Goal: Navigation & Orientation: Find specific page/section

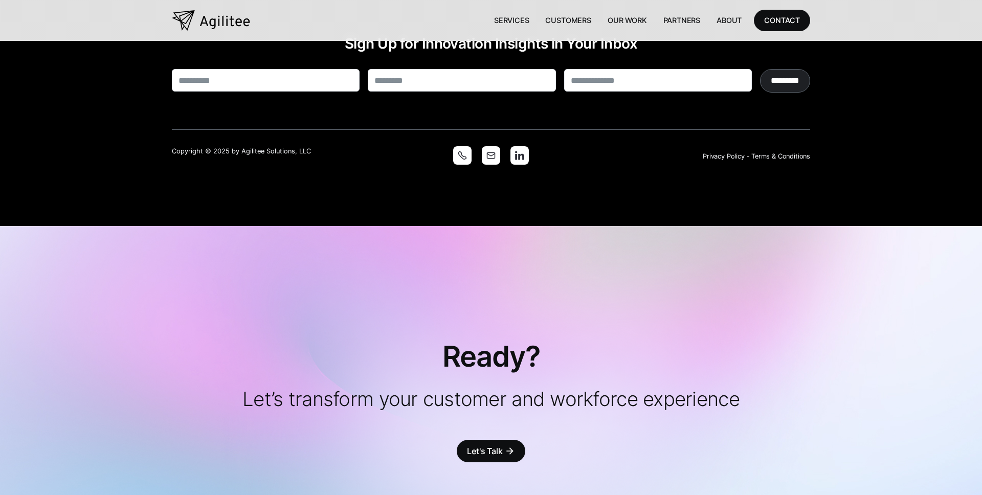
scroll to position [3054, 0]
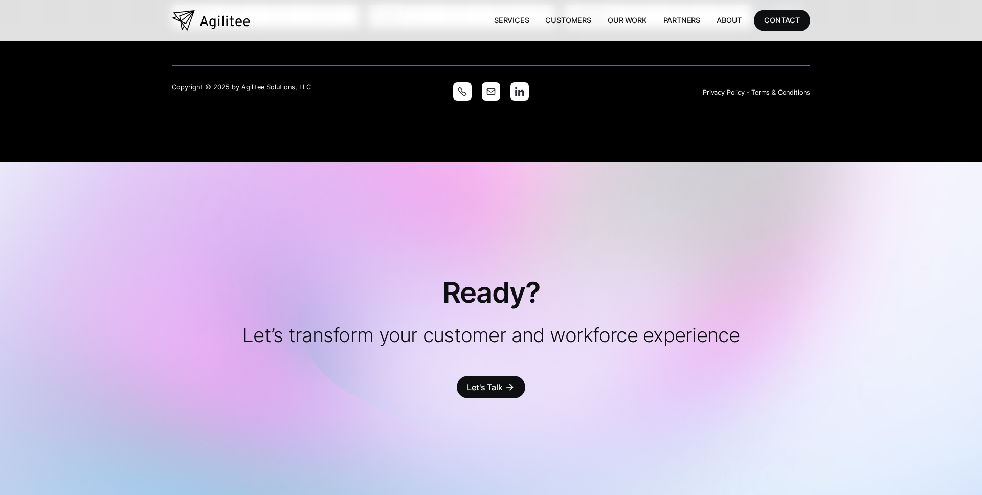
click at [516, 82] on img at bounding box center [519, 91] width 18 height 18
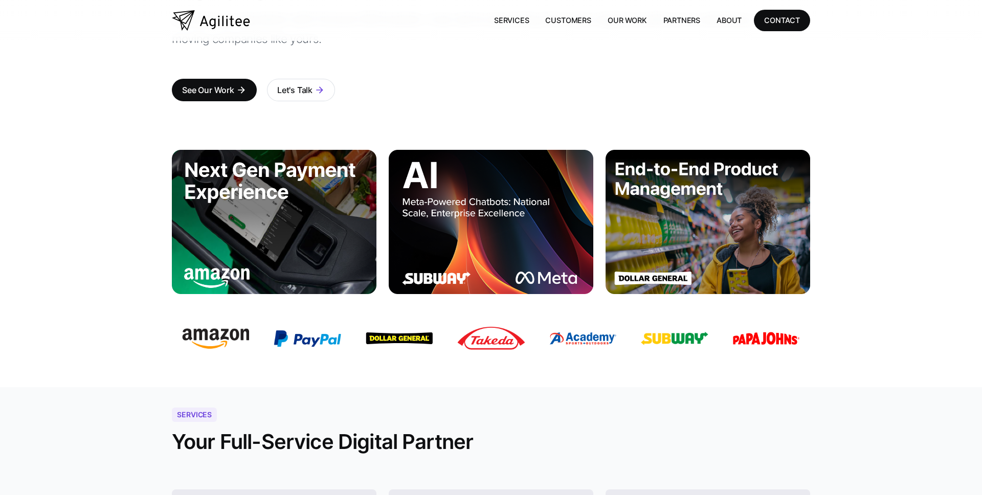
scroll to position [173, 0]
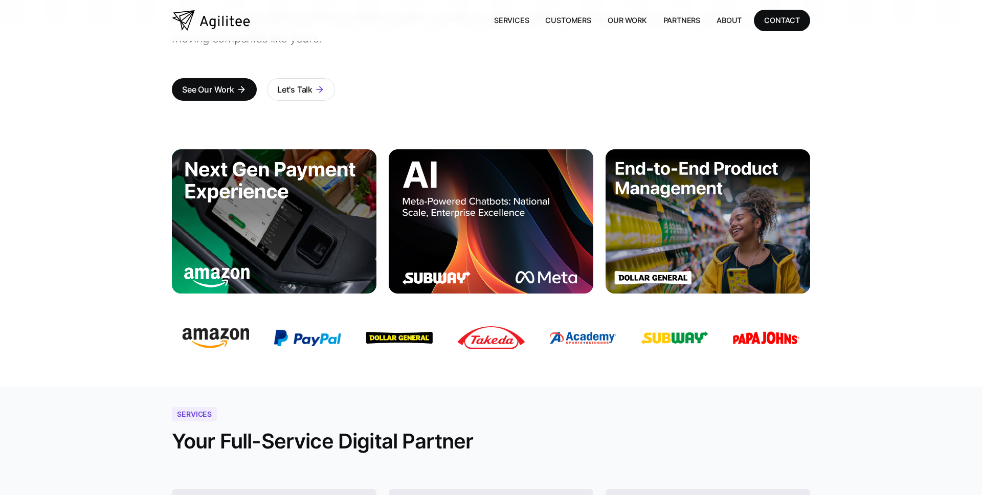
click at [632, 438] on div "Services Your Full-Service Digital Partner" at bounding box center [491, 435] width 638 height 57
click at [918, 298] on div at bounding box center [491, 216] width 982 height 174
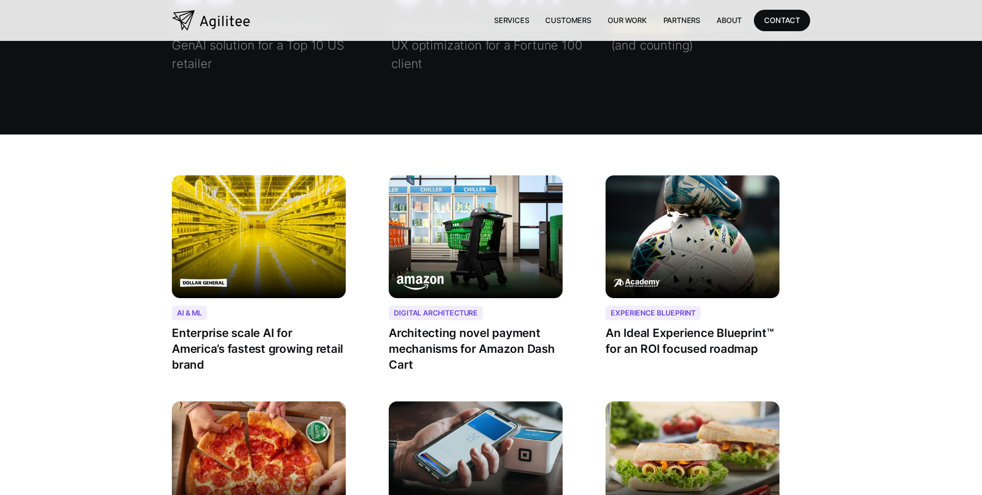
scroll to position [0, 0]
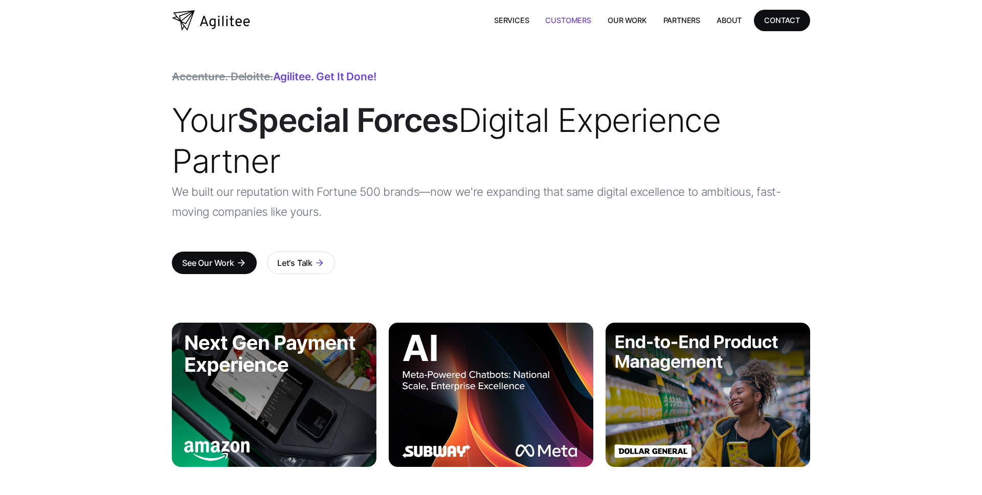
click at [572, 19] on link "Customers" at bounding box center [568, 20] width 62 height 21
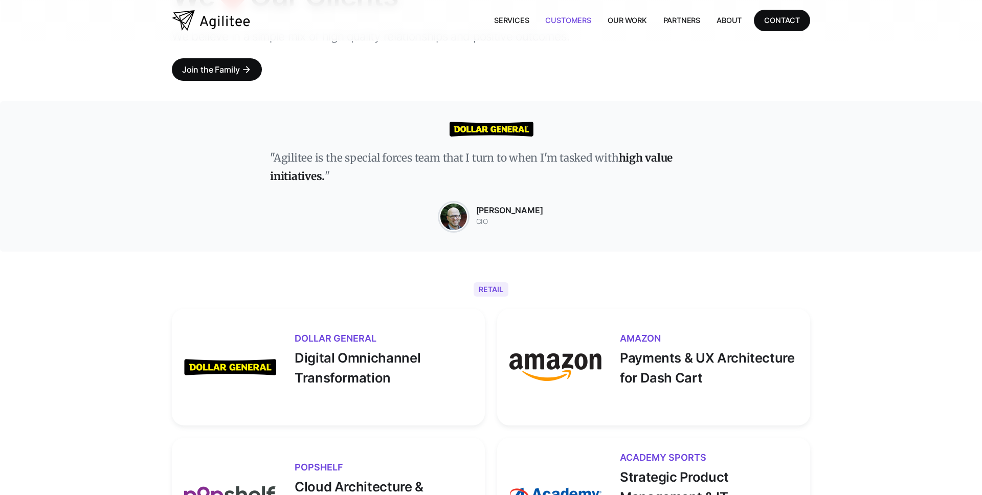
scroll to position [89, 0]
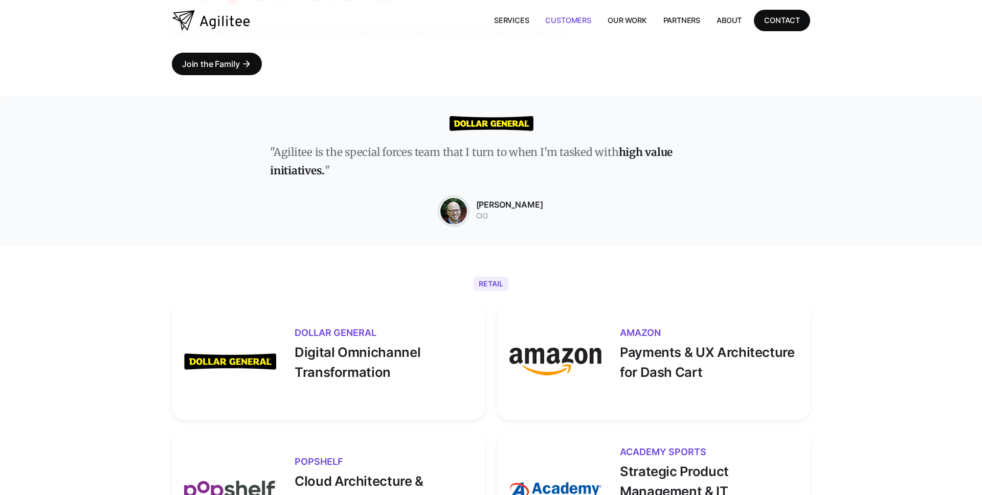
click at [356, 141] on div ""Agilitee is the special forces team that I turn to when I'm tasked with high v…" at bounding box center [491, 171] width 982 height 150
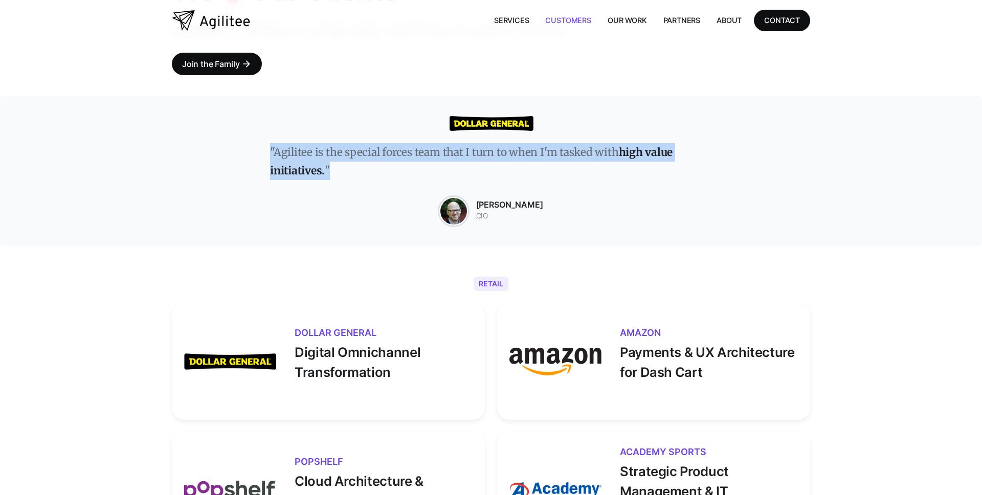
drag, startPoint x: 370, startPoint y: 178, endPoint x: 245, endPoint y: 136, distance: 132.4
click at [245, 136] on div ""Agilitee is the special forces team that I turn to when I'm tasked with high v…" at bounding box center [491, 171] width 982 height 150
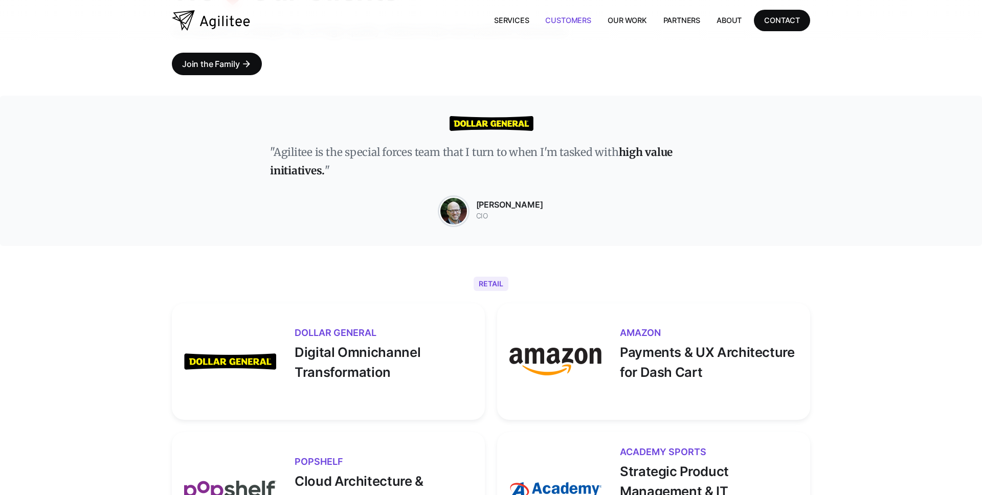
click at [141, 215] on div ""Agilitee is the special forces team that I turn to when I'm tasked with high v…" at bounding box center [491, 171] width 982 height 150
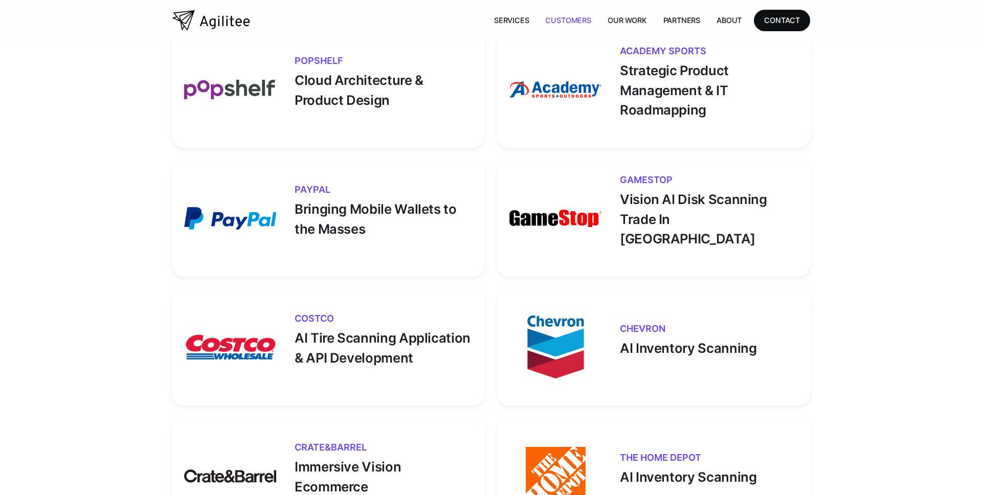
scroll to position [0, 0]
